Goal: Check status: Check status

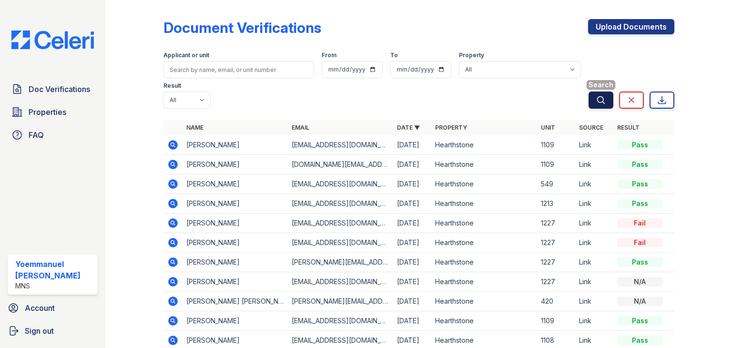
click at [597, 98] on icon "submit" at bounding box center [600, 99] width 7 height 7
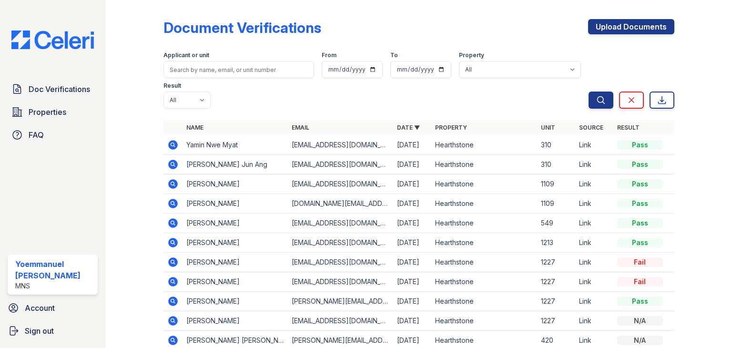
click at [168, 166] on icon at bounding box center [173, 165] width 10 height 10
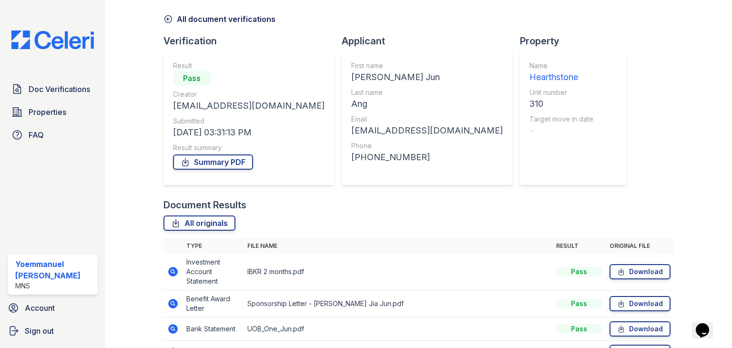
scroll to position [141, 0]
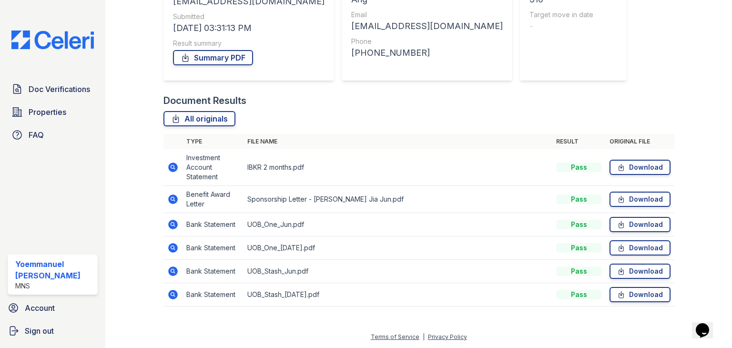
click at [173, 170] on icon at bounding box center [173, 167] width 10 height 10
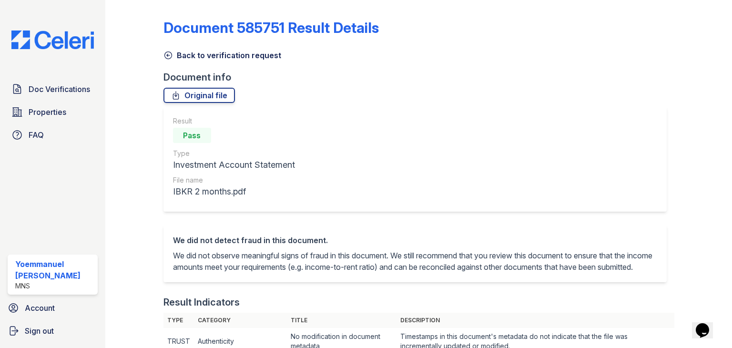
click at [168, 34] on link "Document 585751 Result Details" at bounding box center [270, 27] width 215 height 17
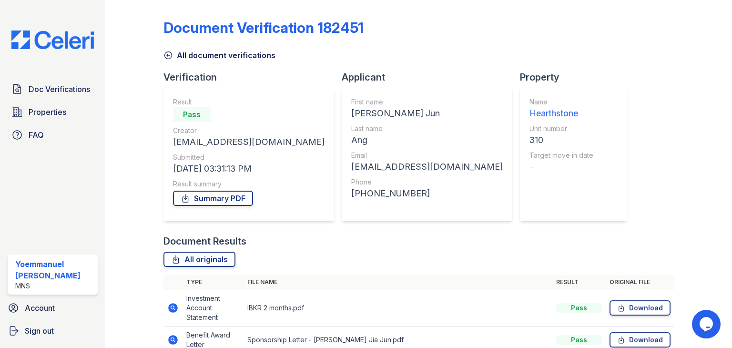
scroll to position [97, 0]
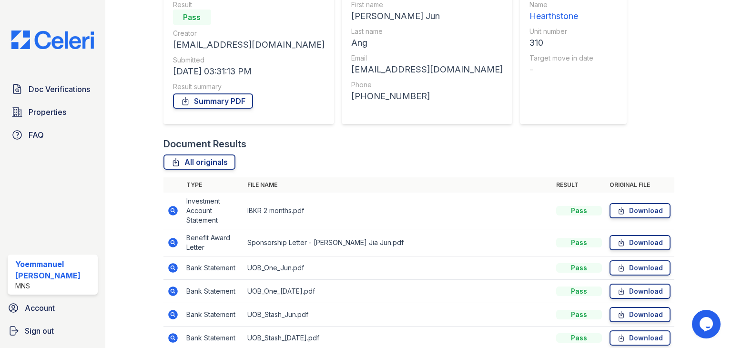
click at [174, 239] on icon at bounding box center [173, 243] width 10 height 10
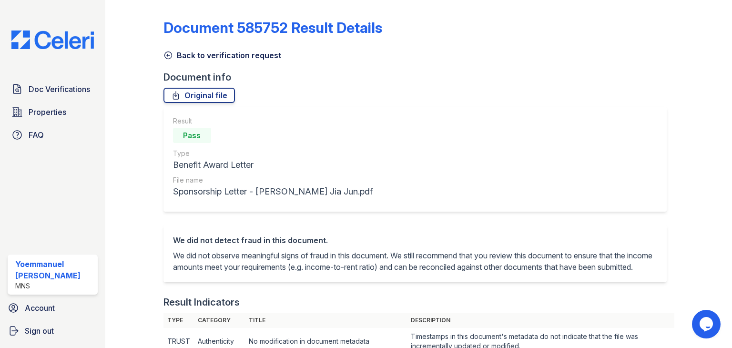
click at [168, 55] on icon at bounding box center [167, 55] width 7 height 7
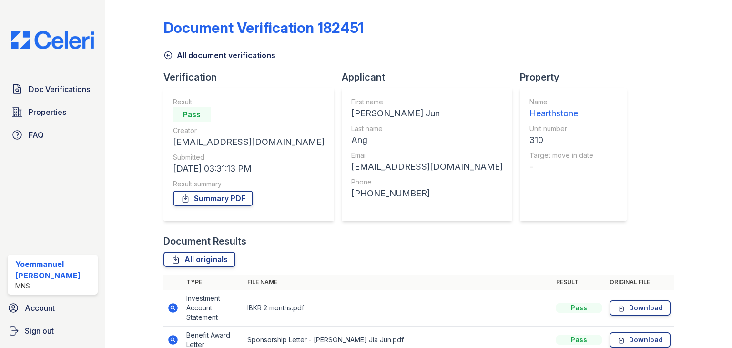
scroll to position [141, 0]
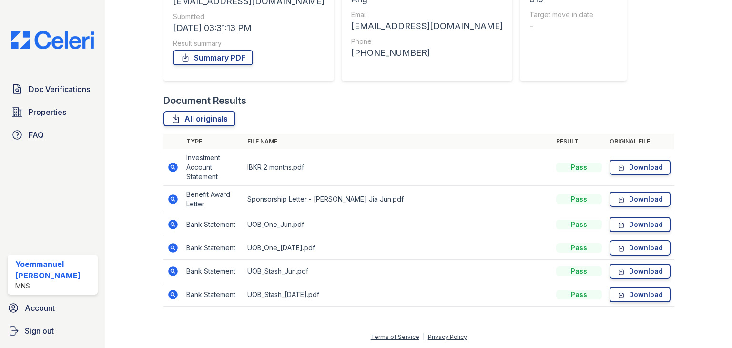
click at [172, 223] on icon at bounding box center [172, 224] width 2 height 2
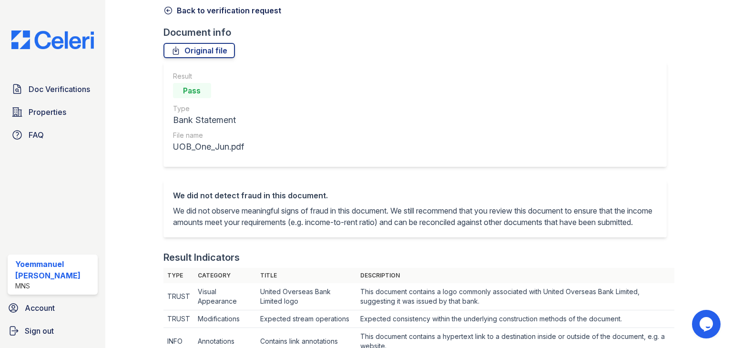
scroll to position [2, 0]
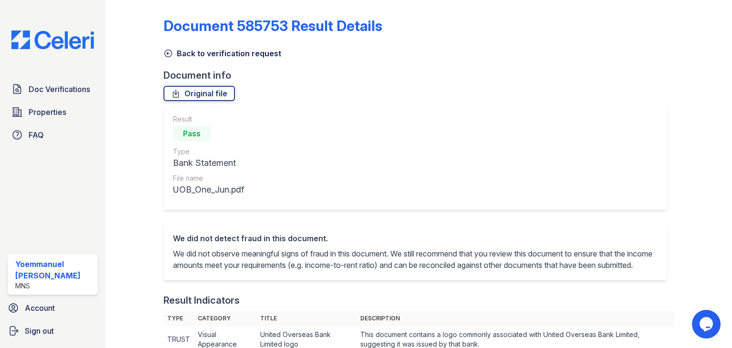
click at [166, 50] on icon at bounding box center [168, 54] width 10 height 10
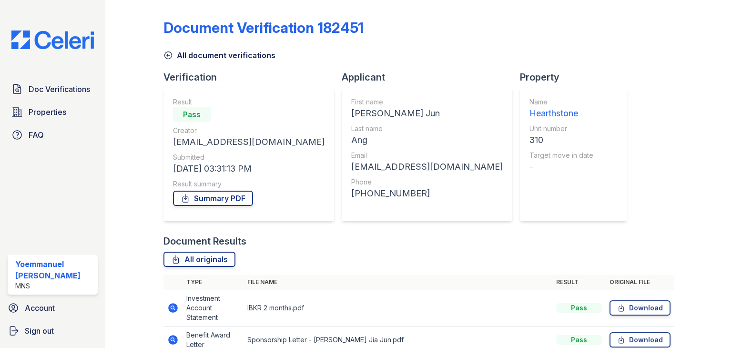
click at [166, 56] on icon at bounding box center [167, 55] width 7 height 7
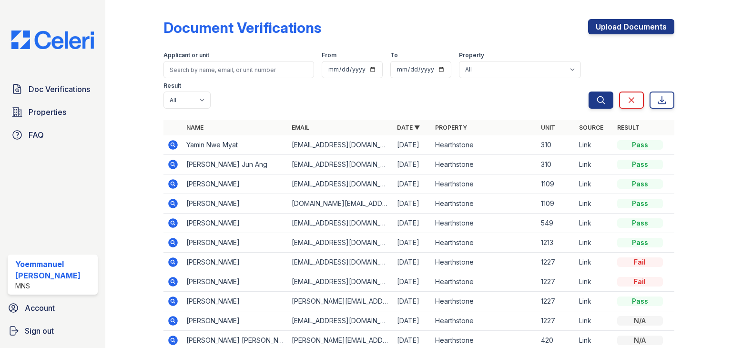
click at [170, 152] on td at bounding box center [172, 145] width 19 height 20
click at [171, 144] on icon at bounding box center [172, 144] width 2 height 2
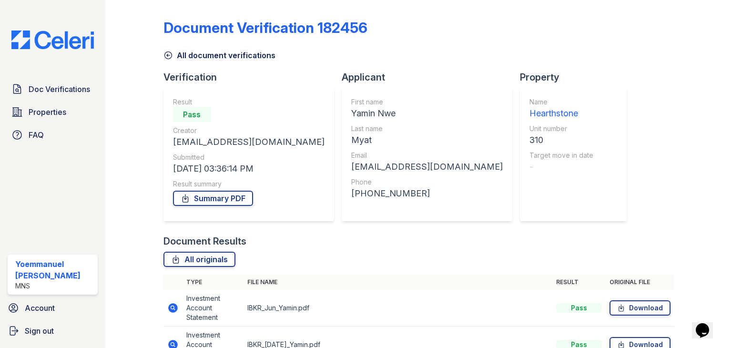
scroll to position [80, 0]
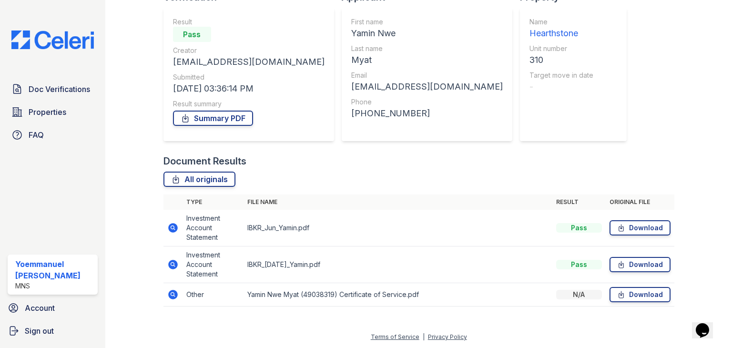
click at [170, 225] on icon at bounding box center [173, 228] width 10 height 10
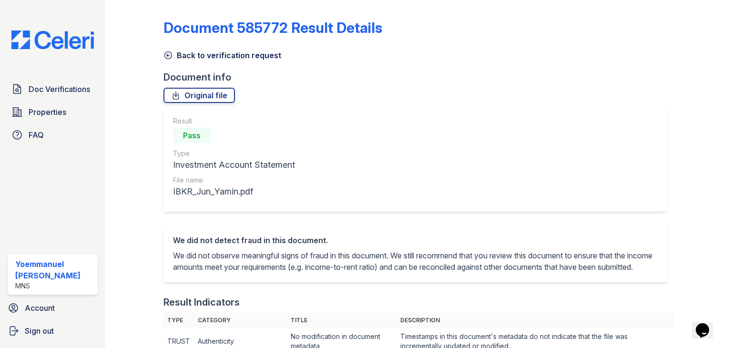
click at [164, 31] on link "Document 585772 Result Details" at bounding box center [272, 27] width 219 height 17
click at [173, 57] on link "Back to verification request" at bounding box center [222, 55] width 118 height 11
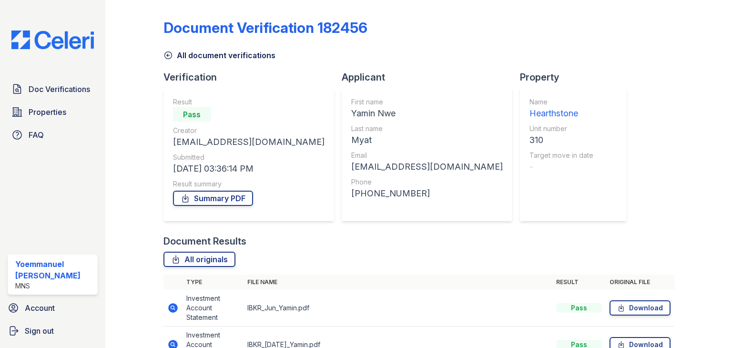
scroll to position [80, 0]
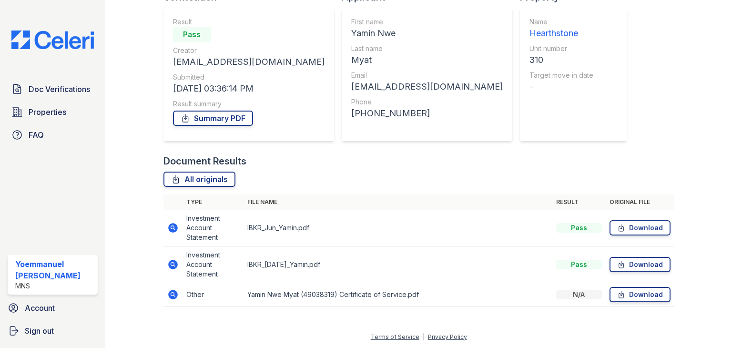
click at [172, 261] on icon at bounding box center [173, 265] width 10 height 10
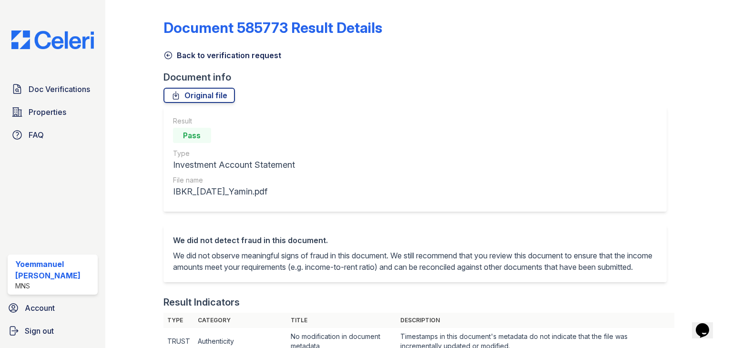
click at [166, 58] on icon at bounding box center [167, 55] width 7 height 7
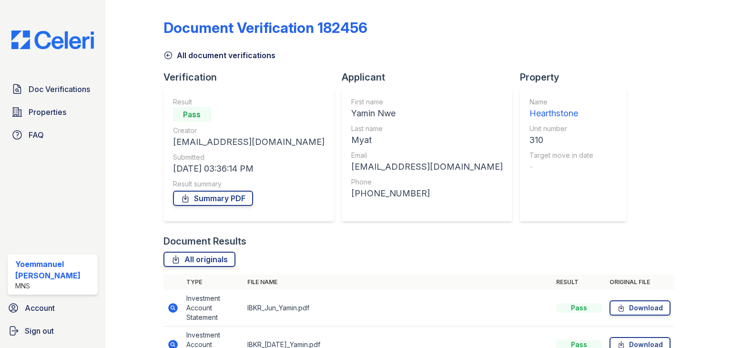
scroll to position [80, 0]
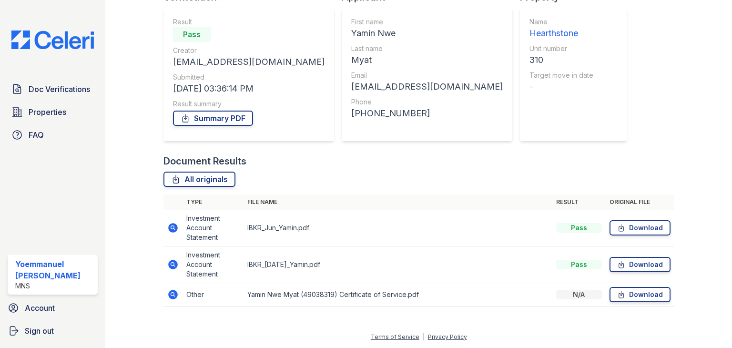
click at [175, 292] on icon at bounding box center [173, 295] width 10 height 10
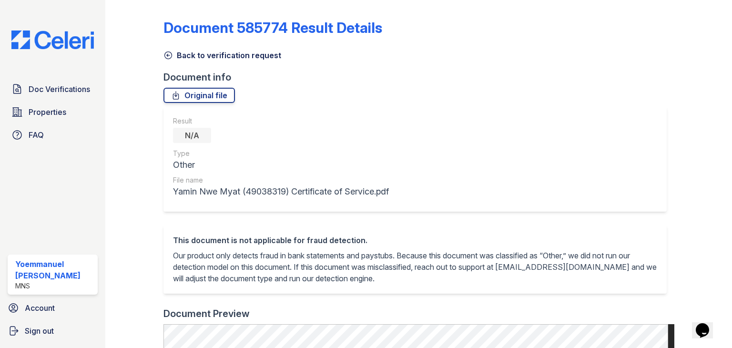
click at [169, 57] on icon at bounding box center [168, 56] width 10 height 10
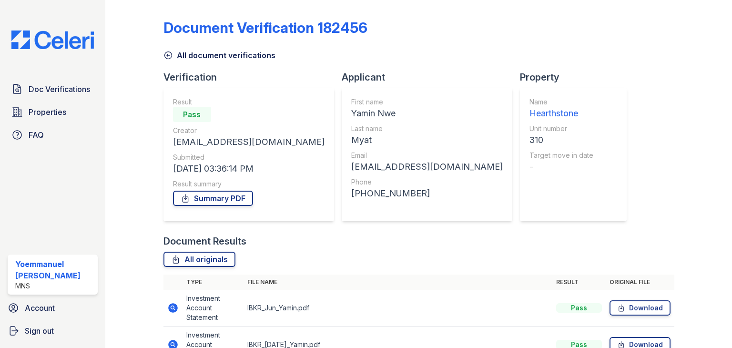
click at [166, 55] on icon at bounding box center [167, 55] width 7 height 7
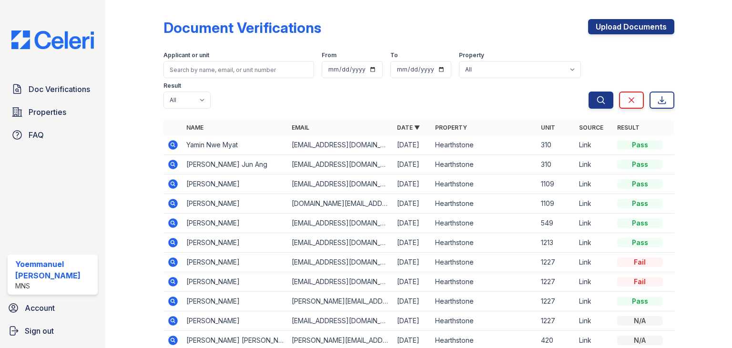
click at [167, 148] on icon at bounding box center [172, 144] width 11 height 11
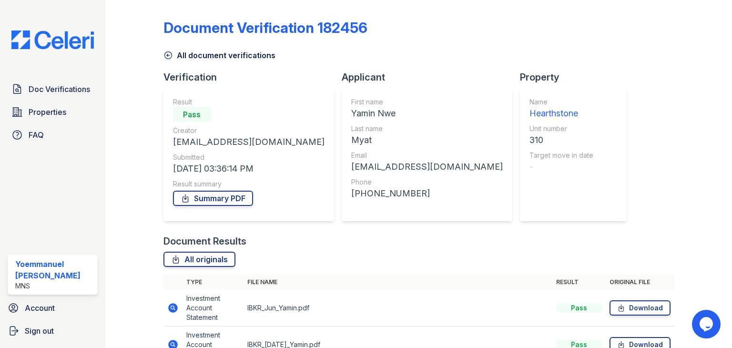
click at [168, 48] on div "All document verifications" at bounding box center [418, 52] width 511 height 17
click at [169, 55] on icon at bounding box center [167, 55] width 7 height 7
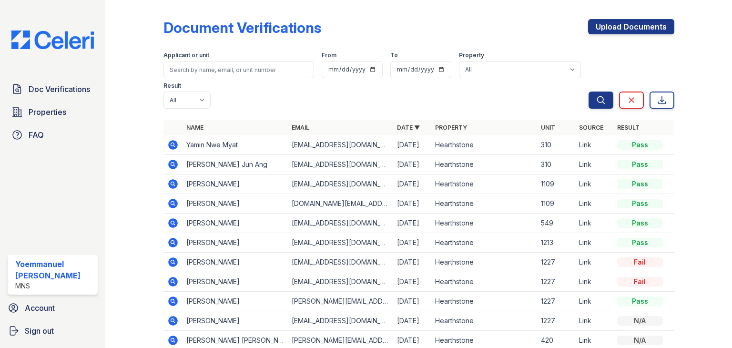
click at [173, 163] on icon at bounding box center [172, 164] width 11 height 11
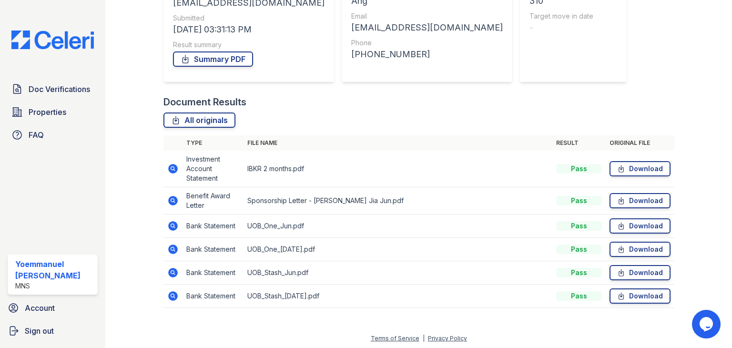
scroll to position [141, 0]
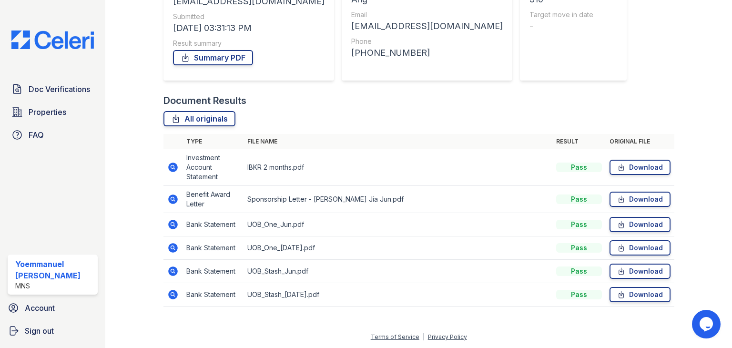
click at [171, 273] on icon at bounding box center [173, 271] width 10 height 10
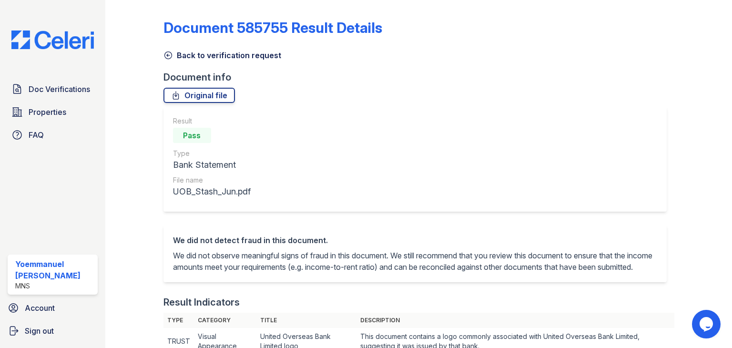
click at [164, 27] on link "Document 585755 Result Details" at bounding box center [272, 27] width 219 height 17
click at [166, 50] on link "Back to verification request" at bounding box center [222, 55] width 118 height 11
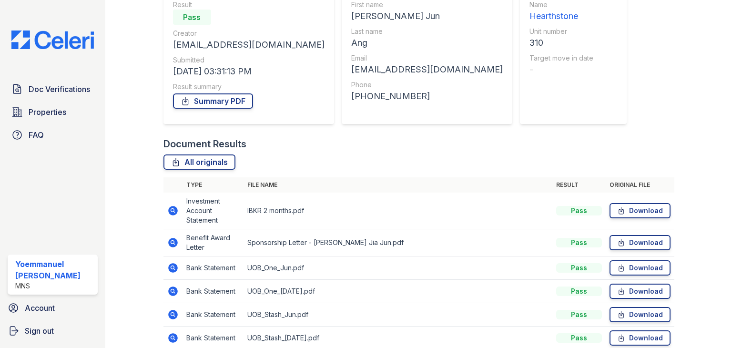
scroll to position [97, 0]
click at [177, 209] on icon at bounding box center [172, 210] width 11 height 11
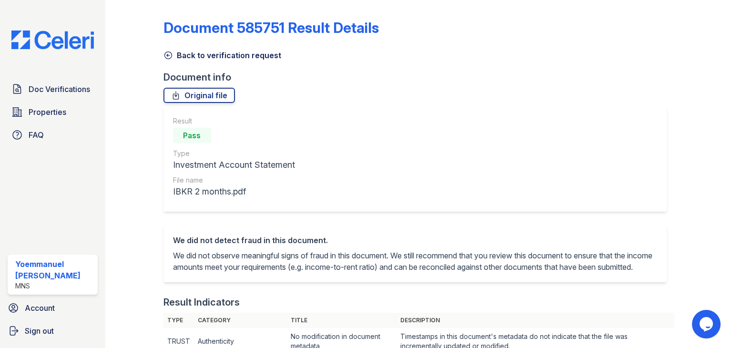
click at [166, 31] on link "Document 585751 Result Details" at bounding box center [270, 27] width 215 height 17
click at [167, 51] on icon at bounding box center [168, 56] width 10 height 10
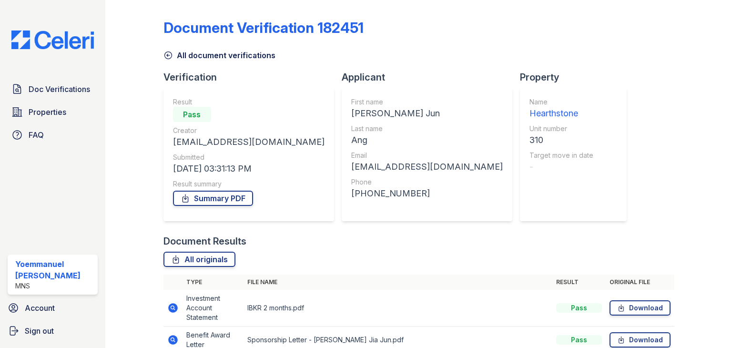
click at [167, 51] on icon at bounding box center [168, 56] width 10 height 10
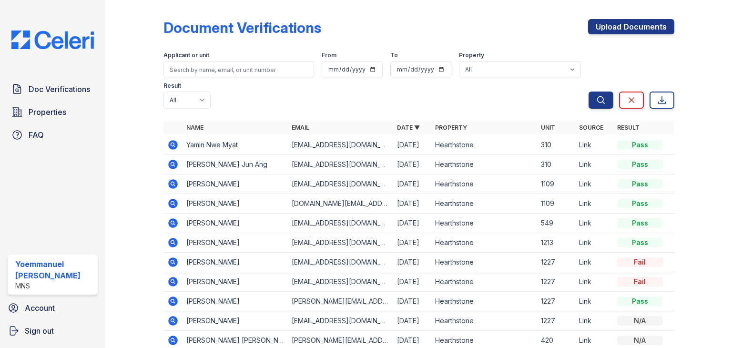
click at [172, 143] on icon at bounding box center [172, 144] width 2 height 2
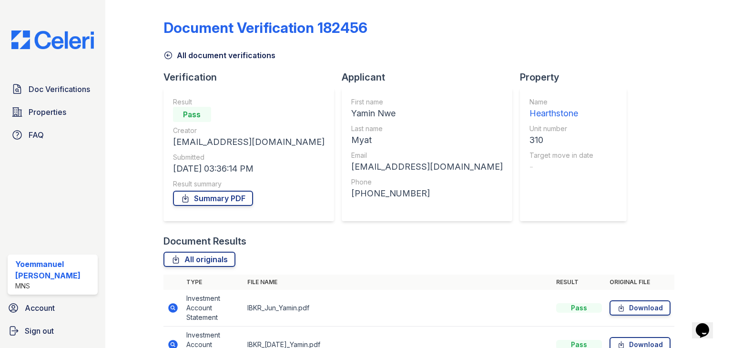
scroll to position [80, 0]
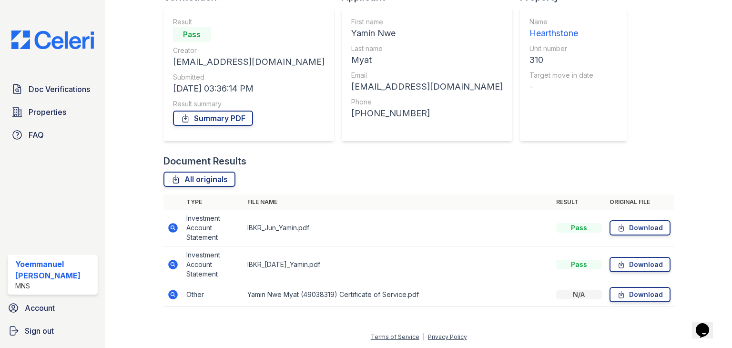
click at [169, 289] on icon at bounding box center [172, 294] width 11 height 11
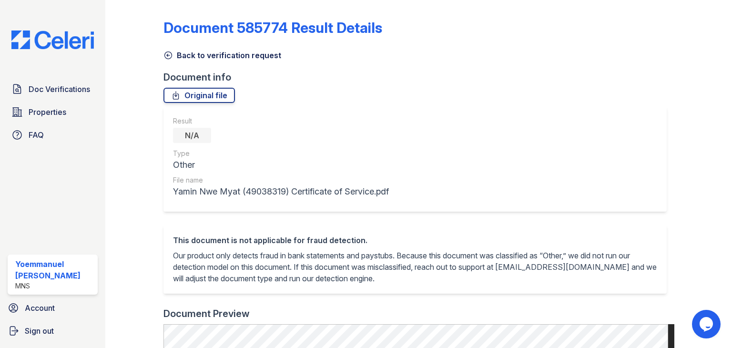
click at [164, 52] on icon at bounding box center [168, 56] width 10 height 10
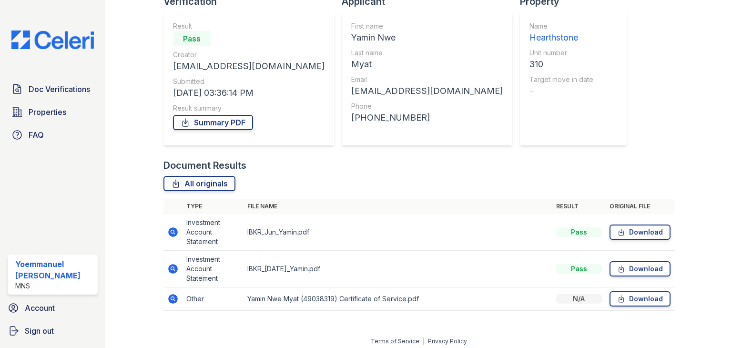
scroll to position [78, 0]
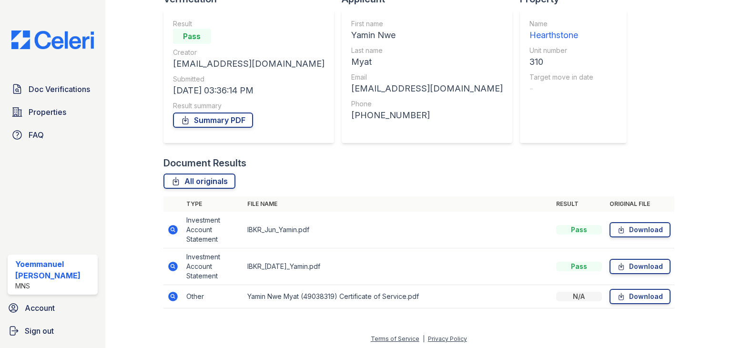
click at [173, 231] on icon at bounding box center [172, 229] width 11 height 11
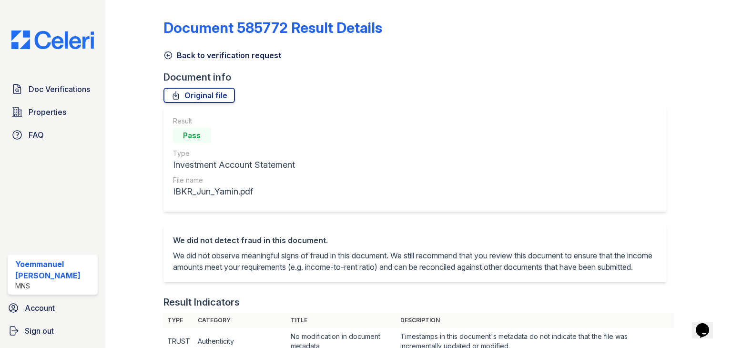
click at [168, 52] on icon at bounding box center [168, 56] width 10 height 10
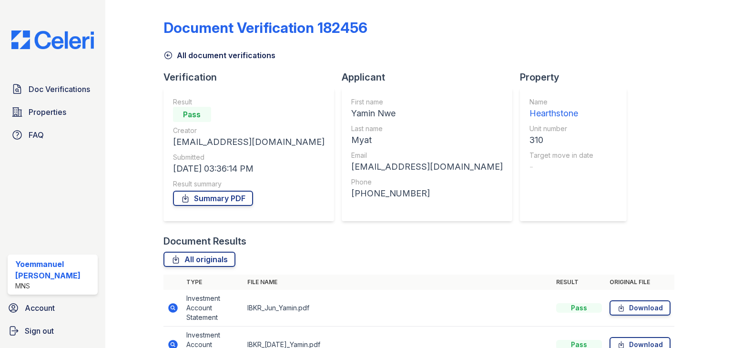
scroll to position [80, 0]
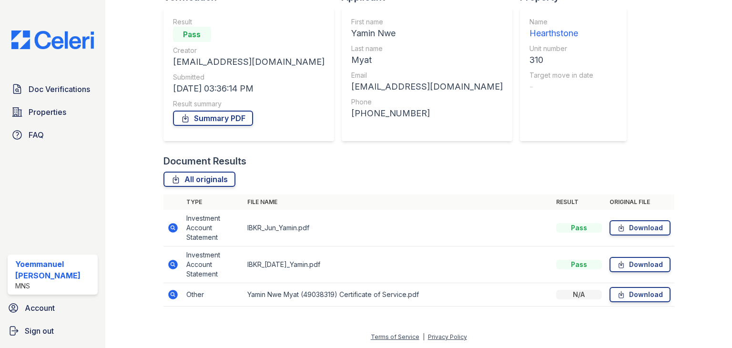
click at [172, 264] on icon at bounding box center [172, 264] width 2 height 2
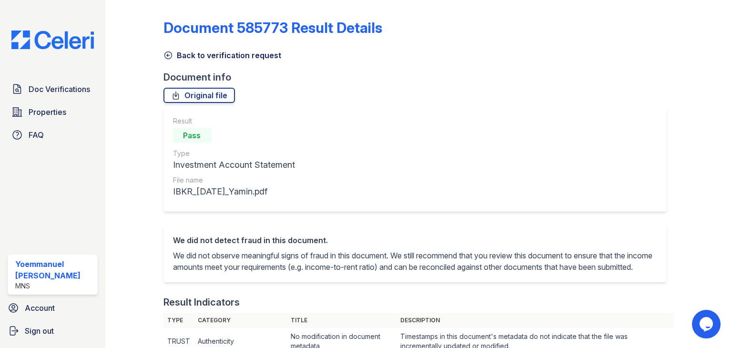
click at [169, 46] on div "Back to verification request" at bounding box center [418, 52] width 511 height 17
click at [167, 44] on div "Back to verification request" at bounding box center [418, 52] width 511 height 17
click at [164, 42] on div "Document 585773 Result Details" at bounding box center [418, 31] width 511 height 25
click at [172, 51] on icon at bounding box center [168, 56] width 10 height 10
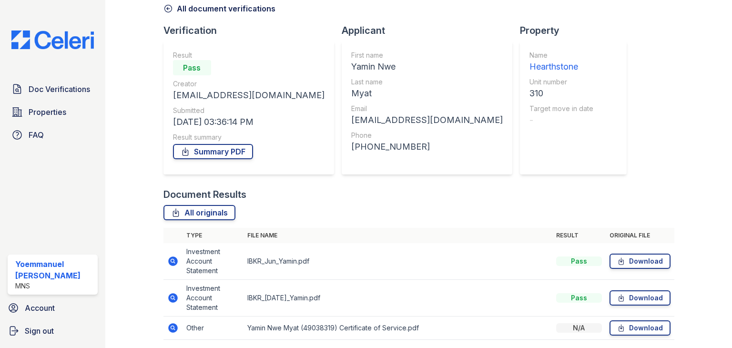
scroll to position [80, 0]
